Goal: Task Accomplishment & Management: Manage account settings

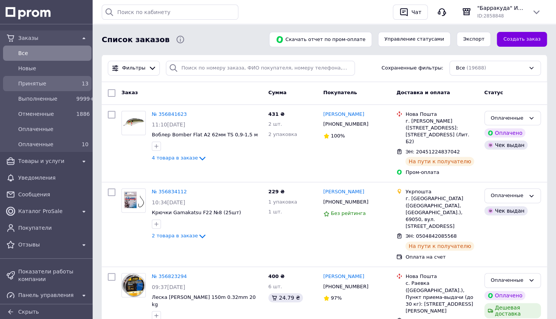
click at [37, 80] on span "Принятые" at bounding box center [45, 84] width 55 height 8
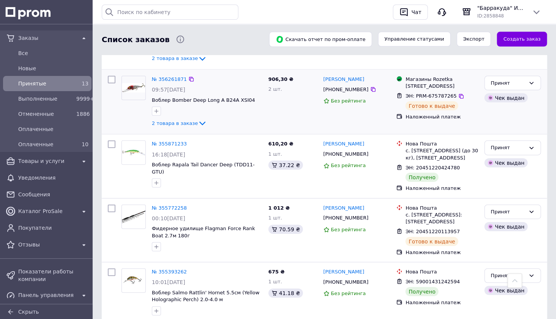
scroll to position [643, 0]
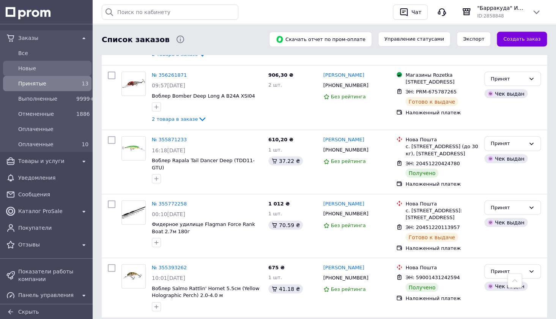
click at [31, 67] on span "Новые" at bounding box center [53, 69] width 70 height 8
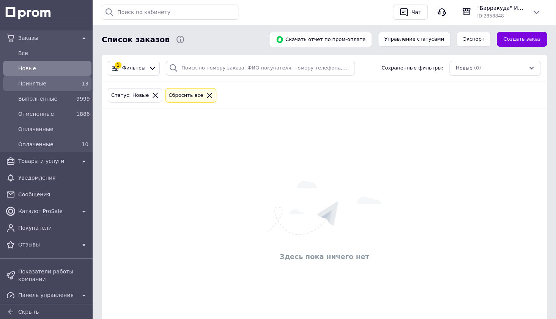
click at [35, 82] on span "Принятые" at bounding box center [45, 84] width 55 height 8
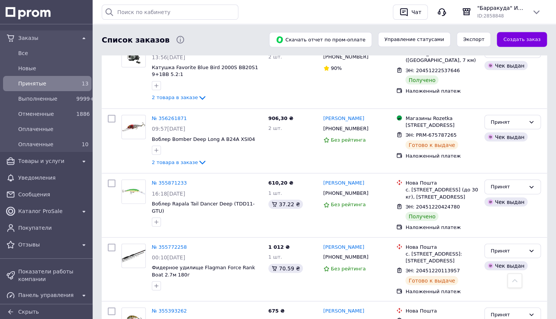
scroll to position [643, 0]
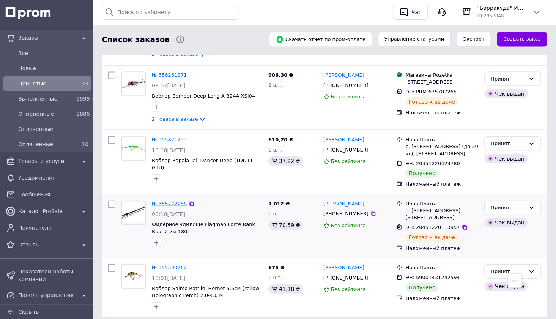
click at [164, 201] on link "№ 355772258" at bounding box center [169, 204] width 35 height 6
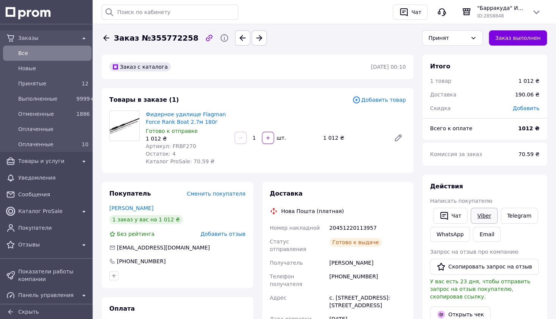
click at [477, 215] on link "Viber" at bounding box center [484, 216] width 27 height 16
